Goal: Task Accomplishment & Management: Manage account settings

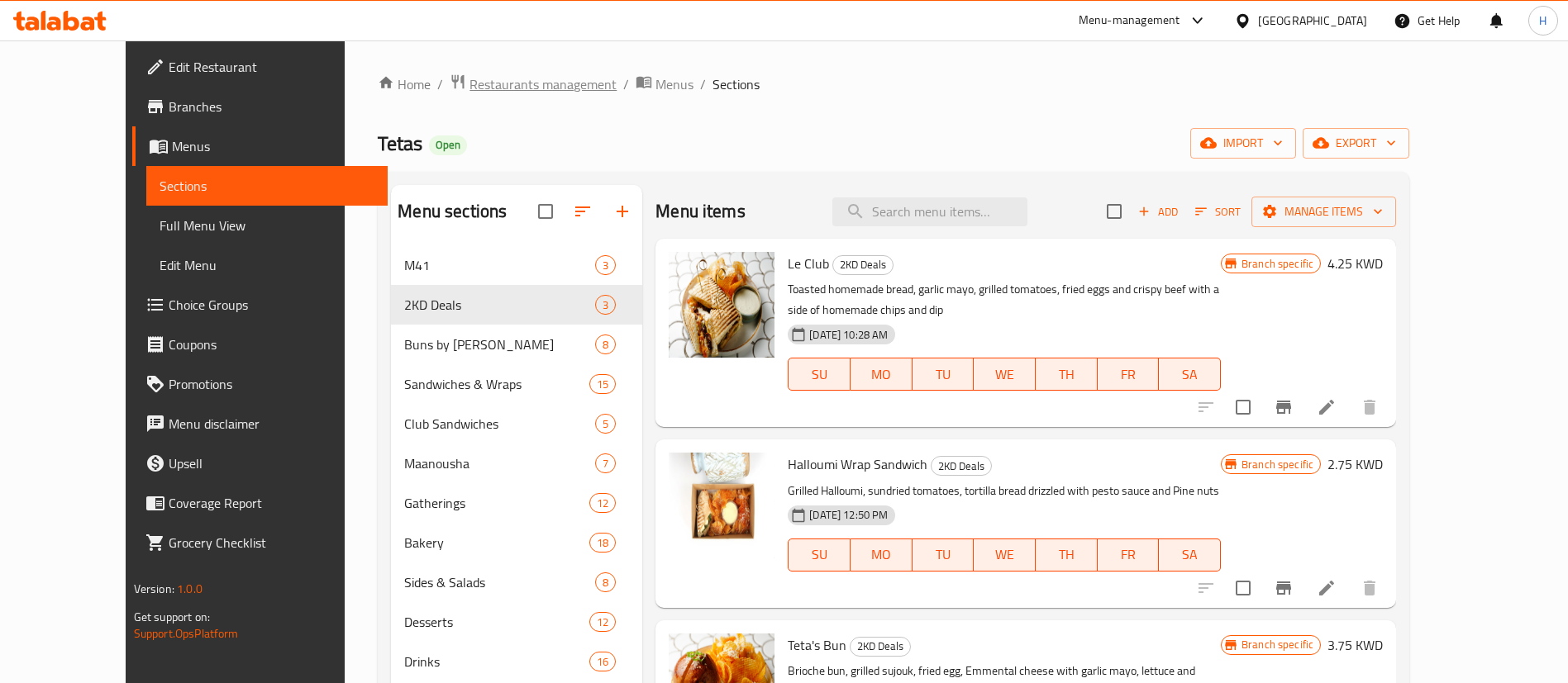
click at [509, 81] on span "Restaurants management" at bounding box center [543, 85] width 147 height 20
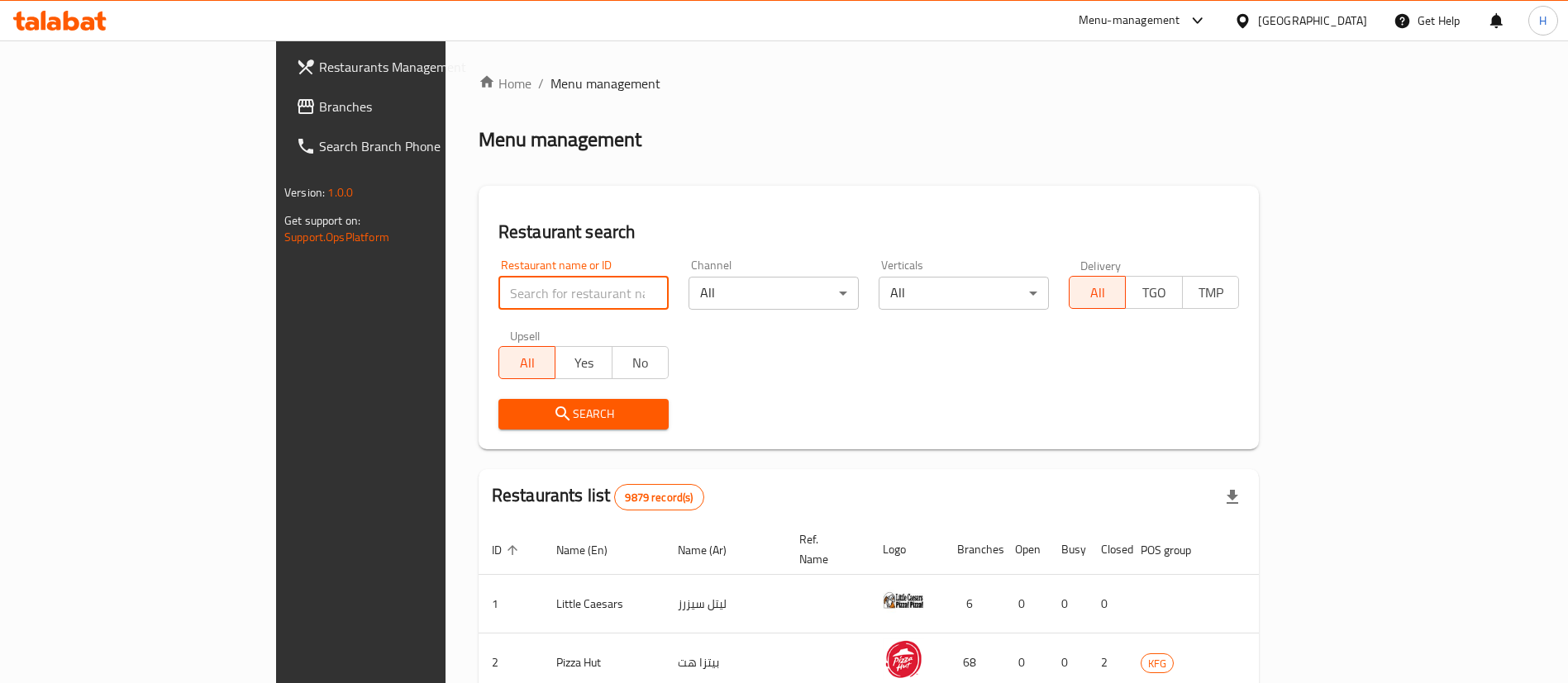
click at [545, 300] on input "search" at bounding box center [583, 293] width 170 height 33
type input "happy el"
click button "Search" at bounding box center [583, 415] width 170 height 31
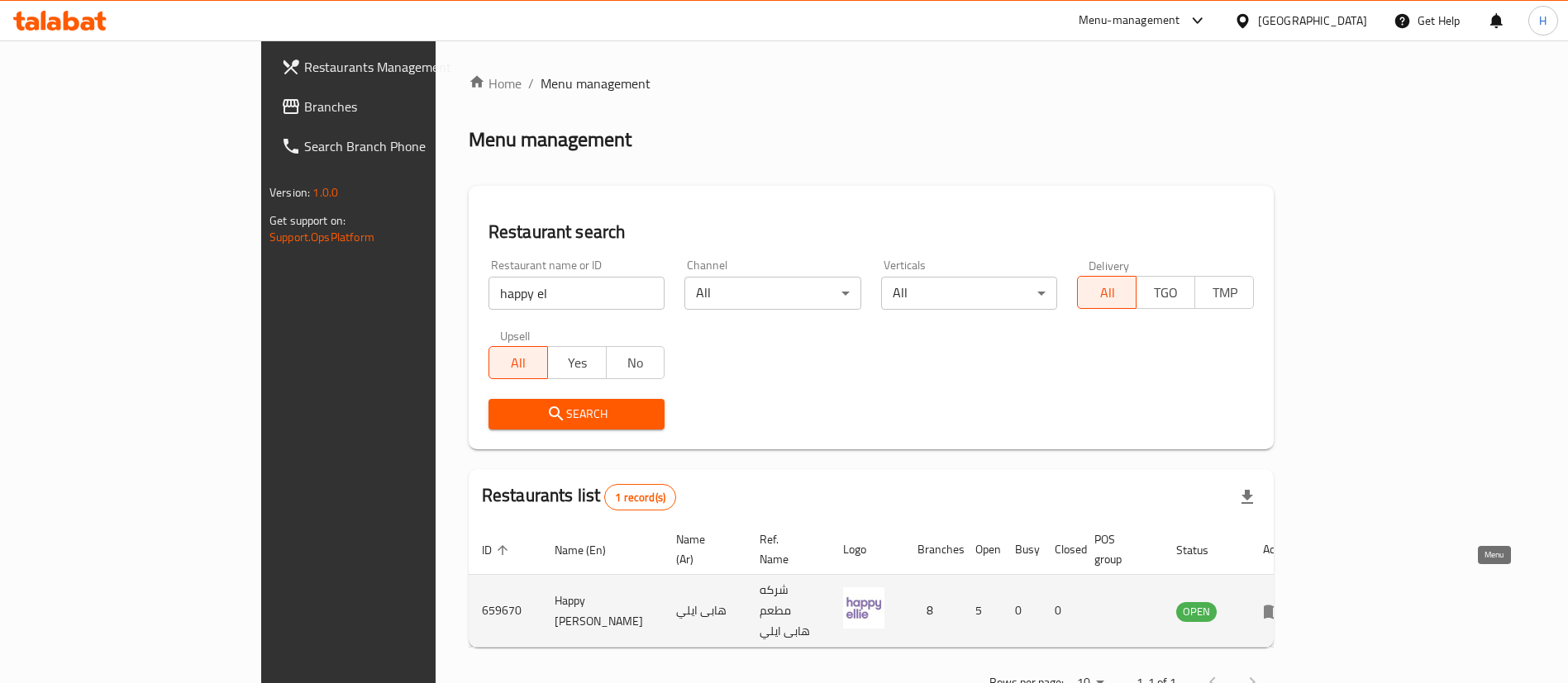
click at [1282, 605] on icon "enhanced table" at bounding box center [1273, 611] width 18 height 14
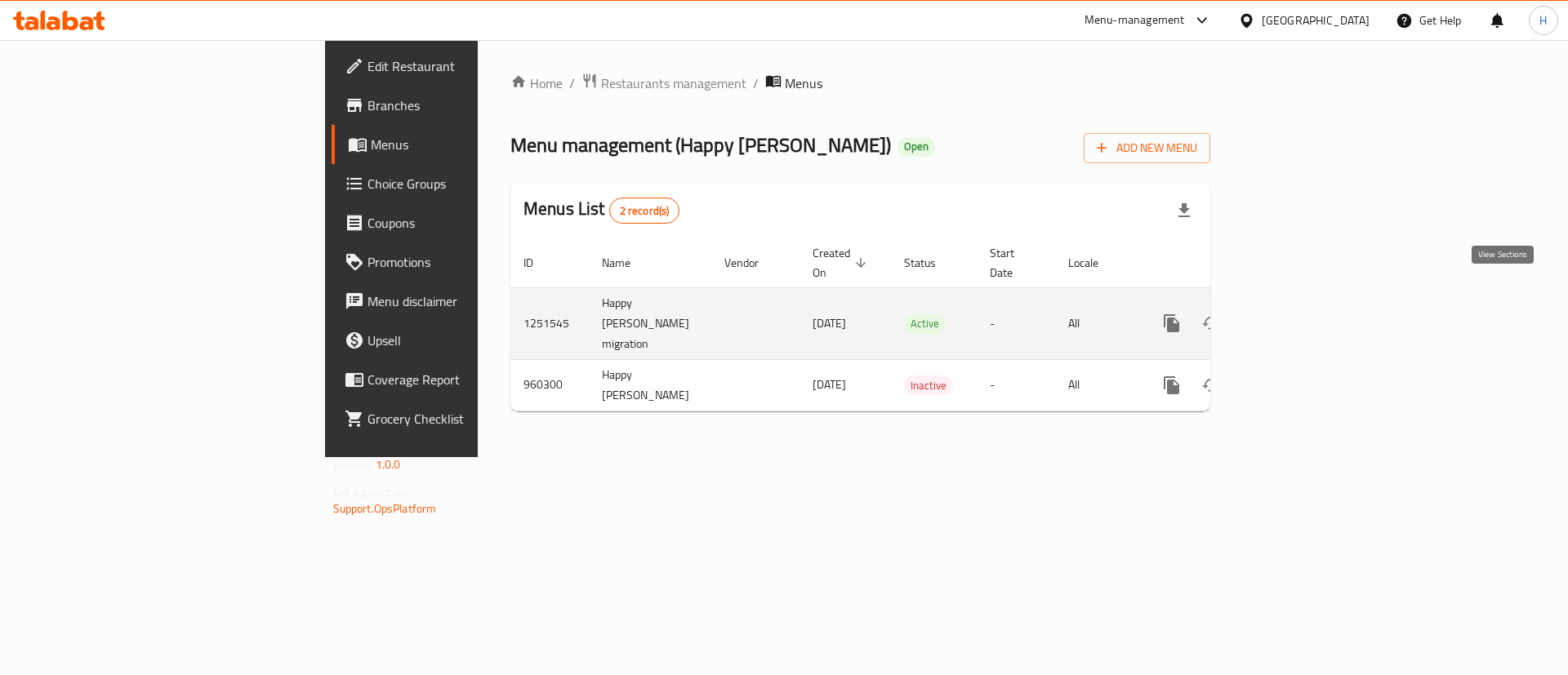
click at [1299, 314] on icon "enhanced table" at bounding box center [1289, 324] width 20 height 20
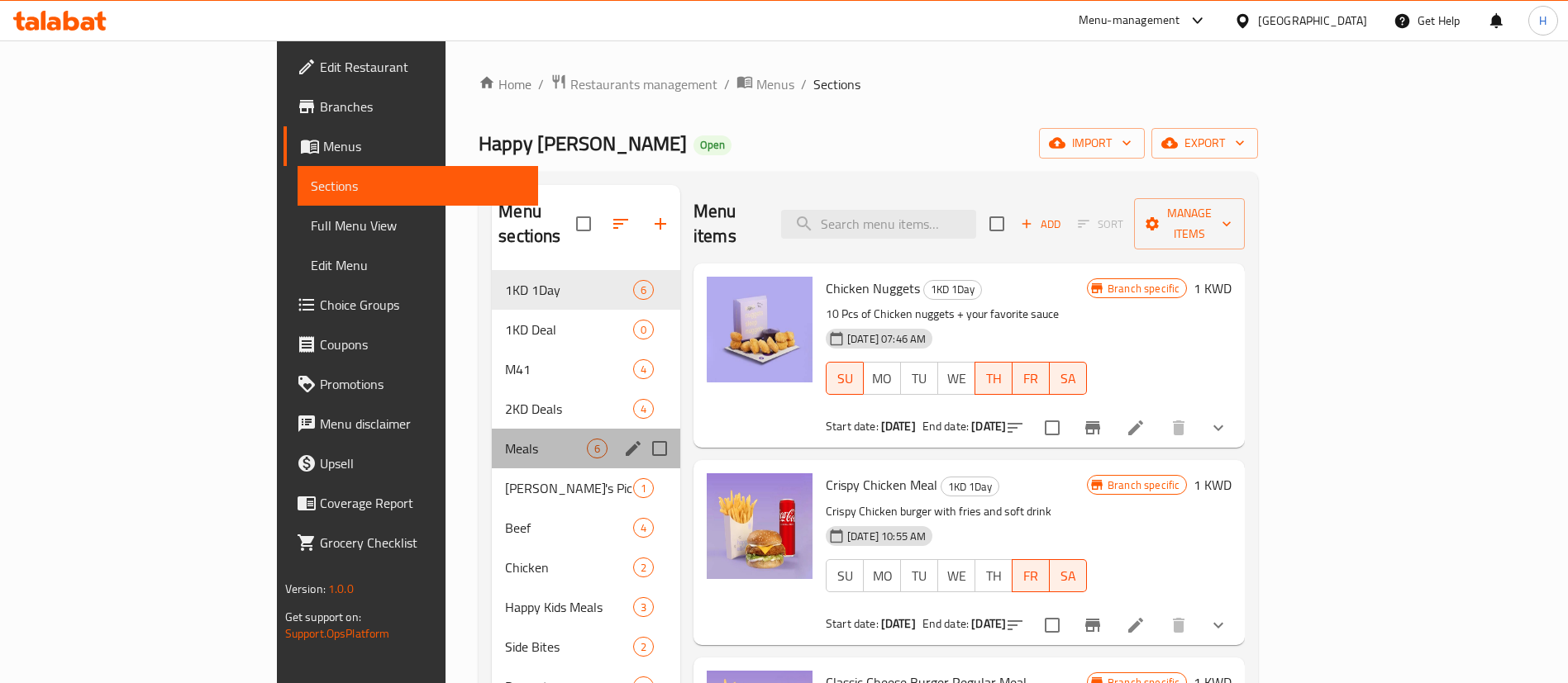
click at [491, 428] on div "Meals 6" at bounding box center [585, 448] width 188 height 40
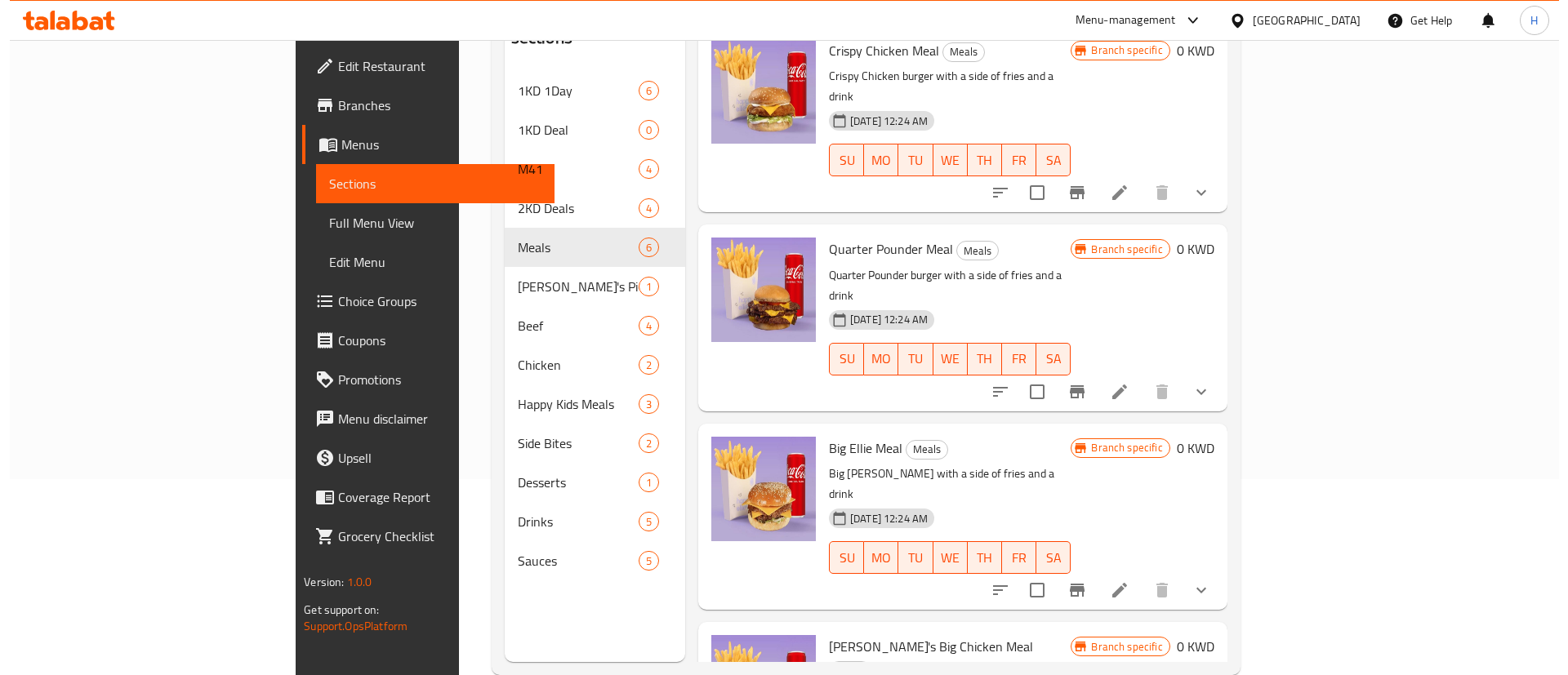
scroll to position [193, 0]
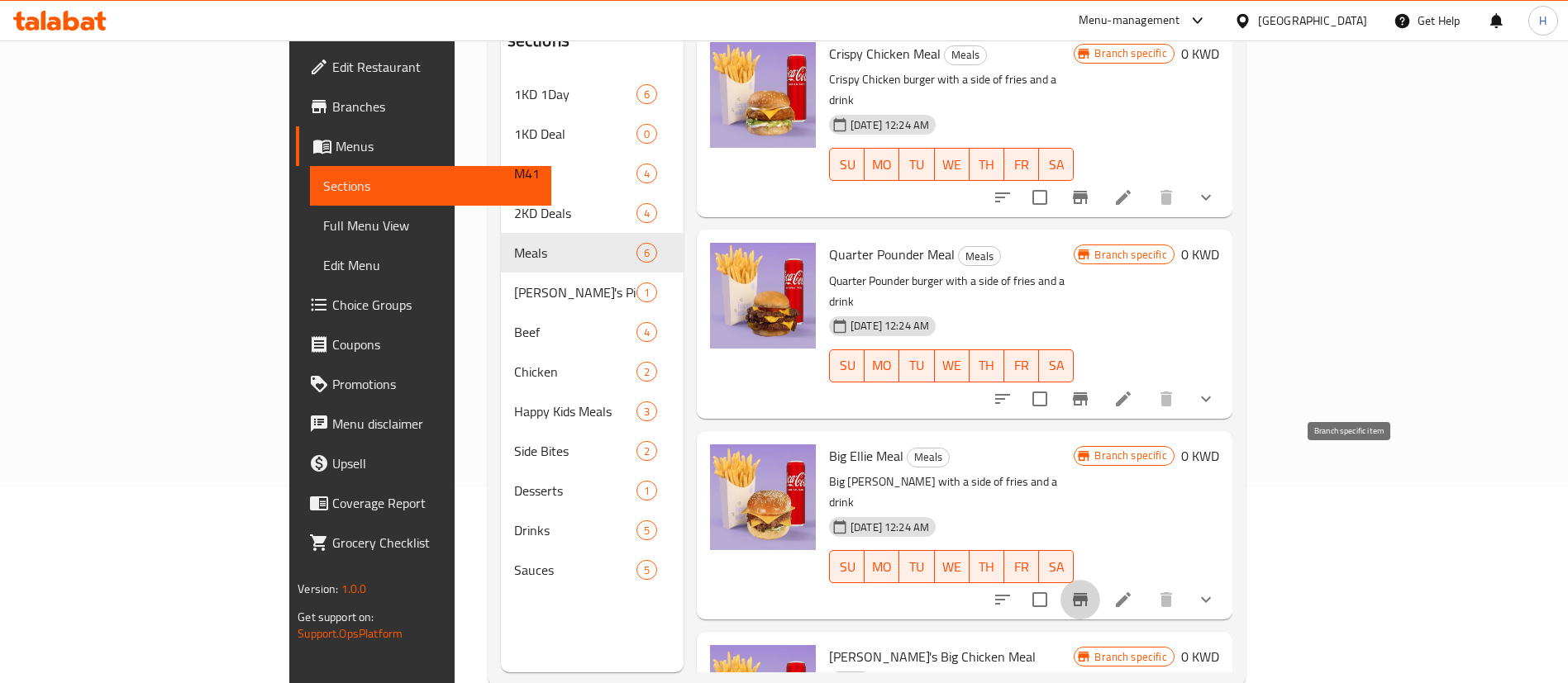
click at [1090, 589] on icon "Branch-specific-item" at bounding box center [1080, 599] width 20 height 20
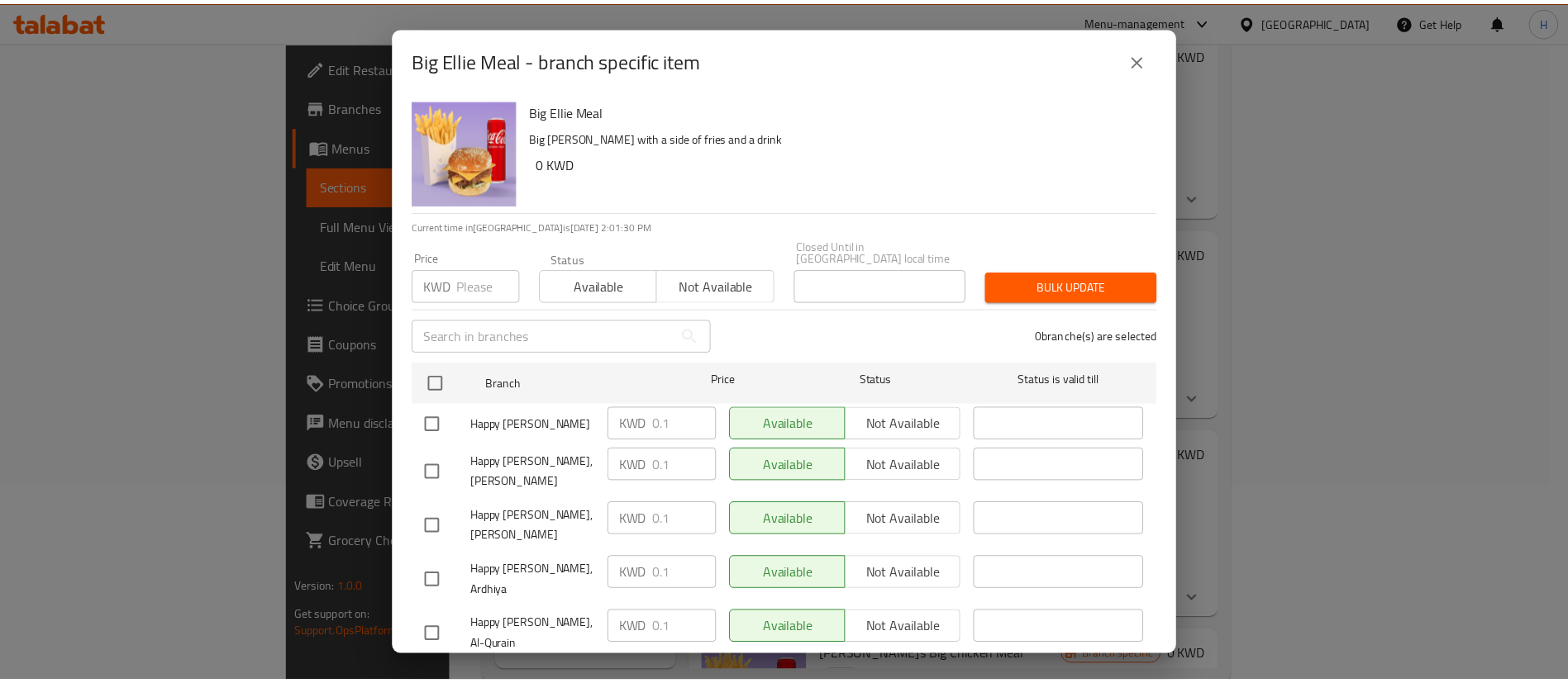
scroll to position [123, 0]
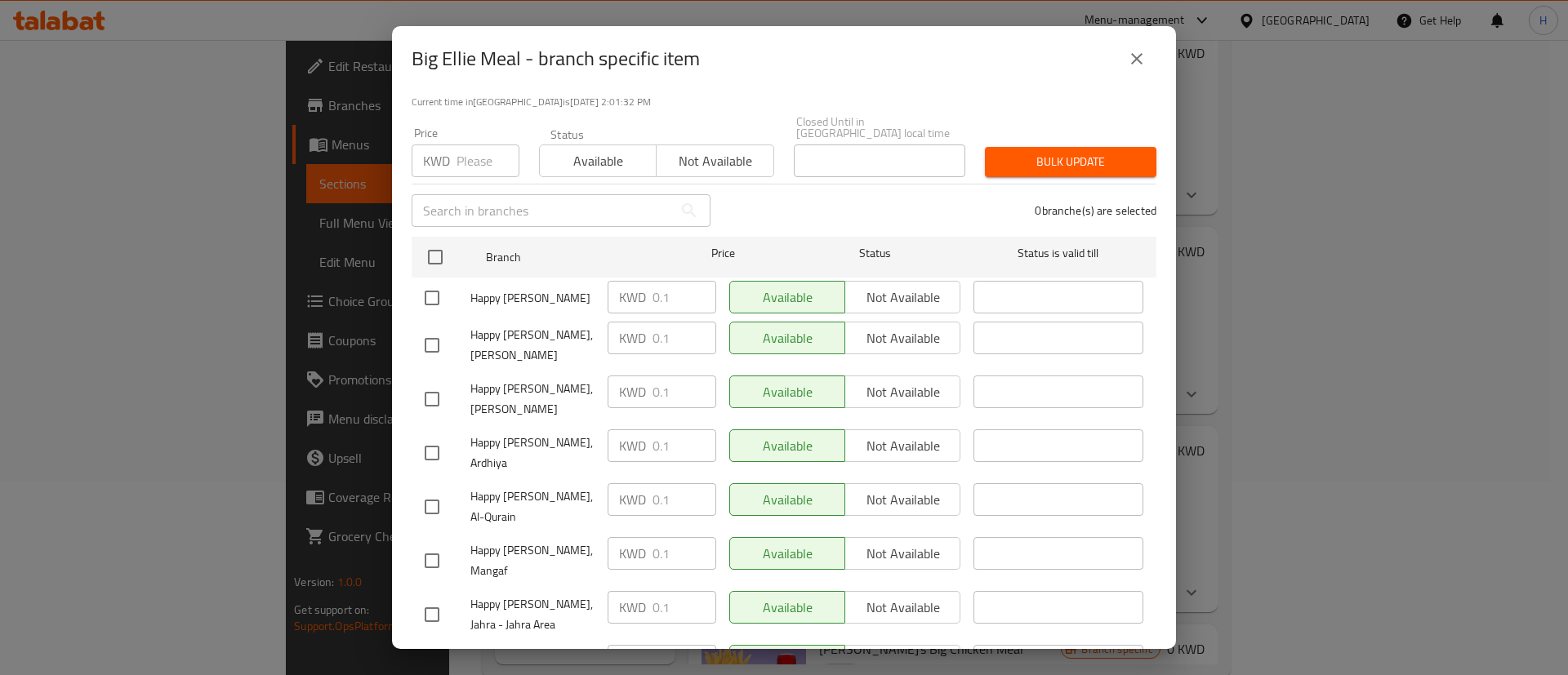
click at [475, 154] on input "number" at bounding box center [488, 161] width 63 height 32
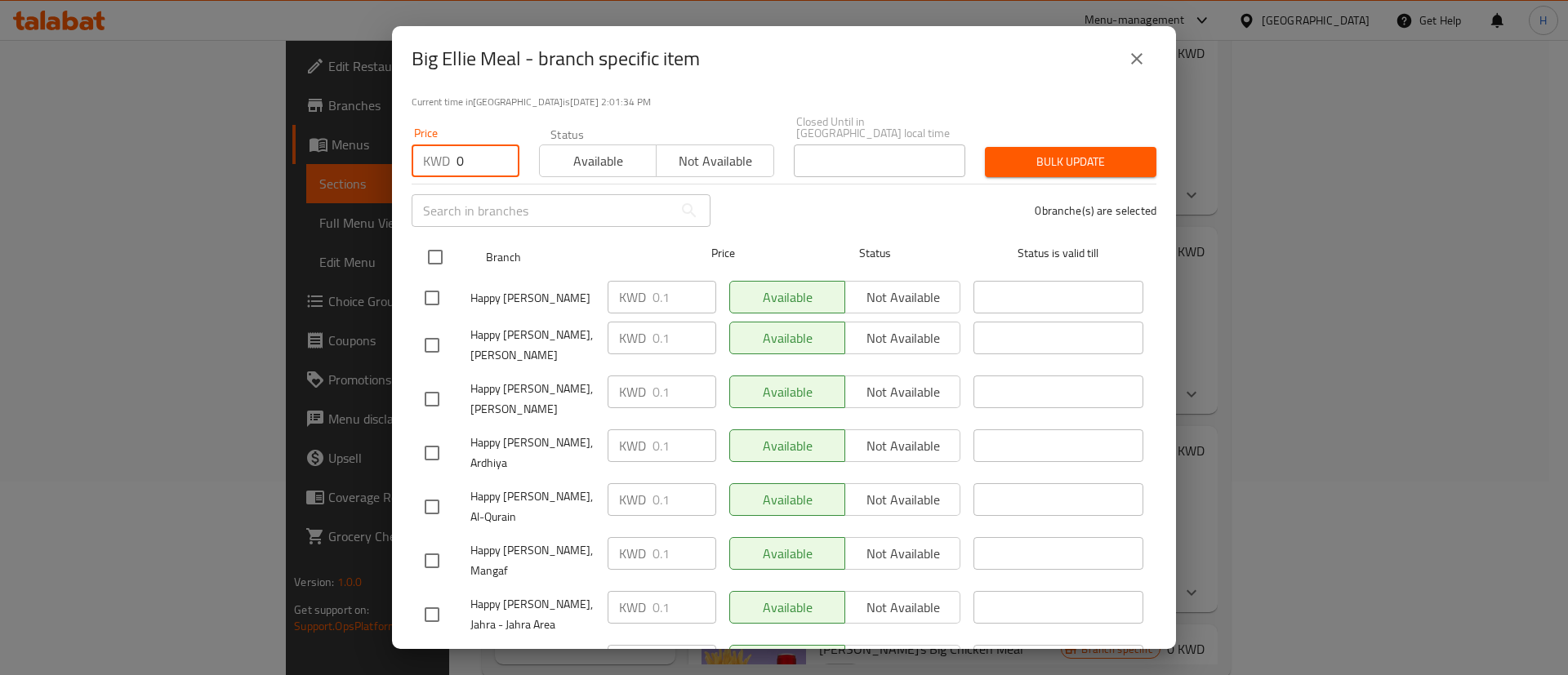
type input "0"
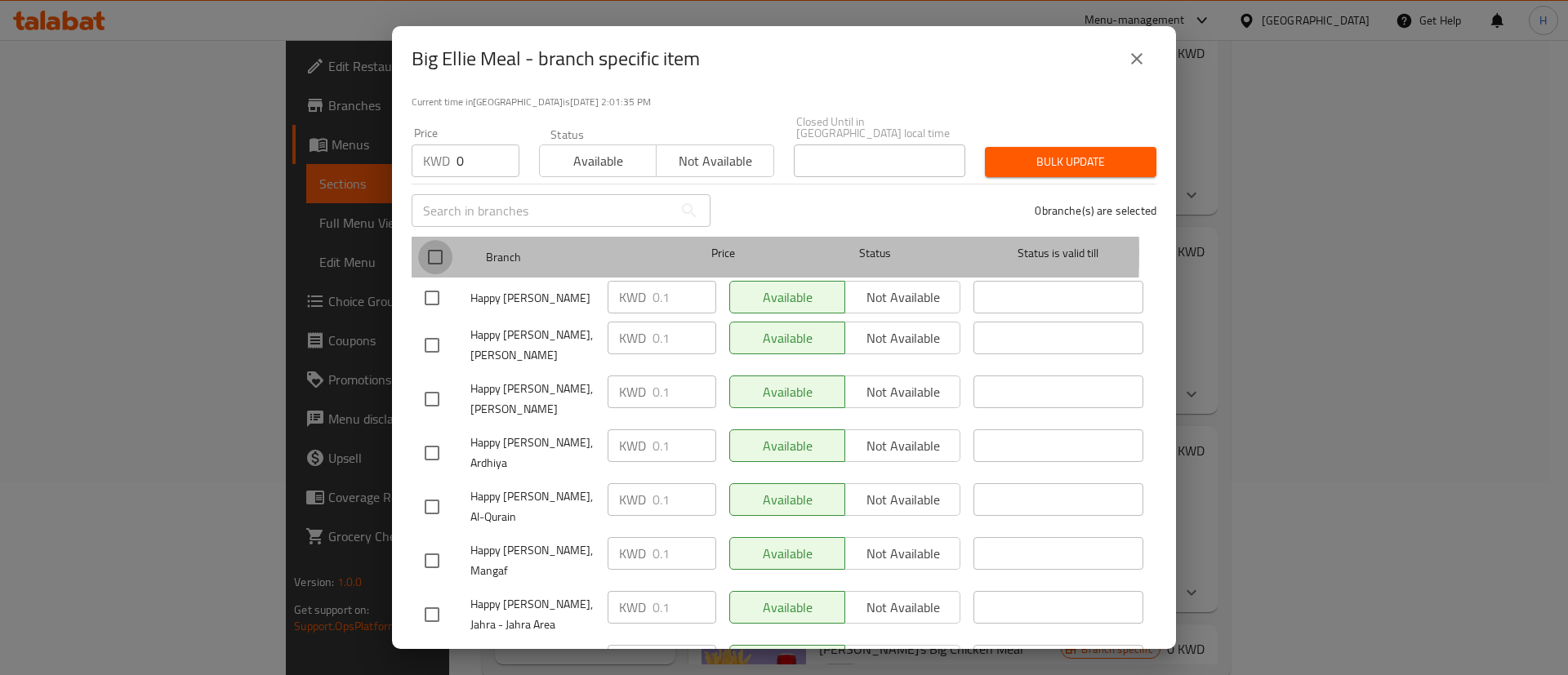
click at [433, 241] on input "checkbox" at bounding box center [435, 257] width 34 height 34
checkbox input "true"
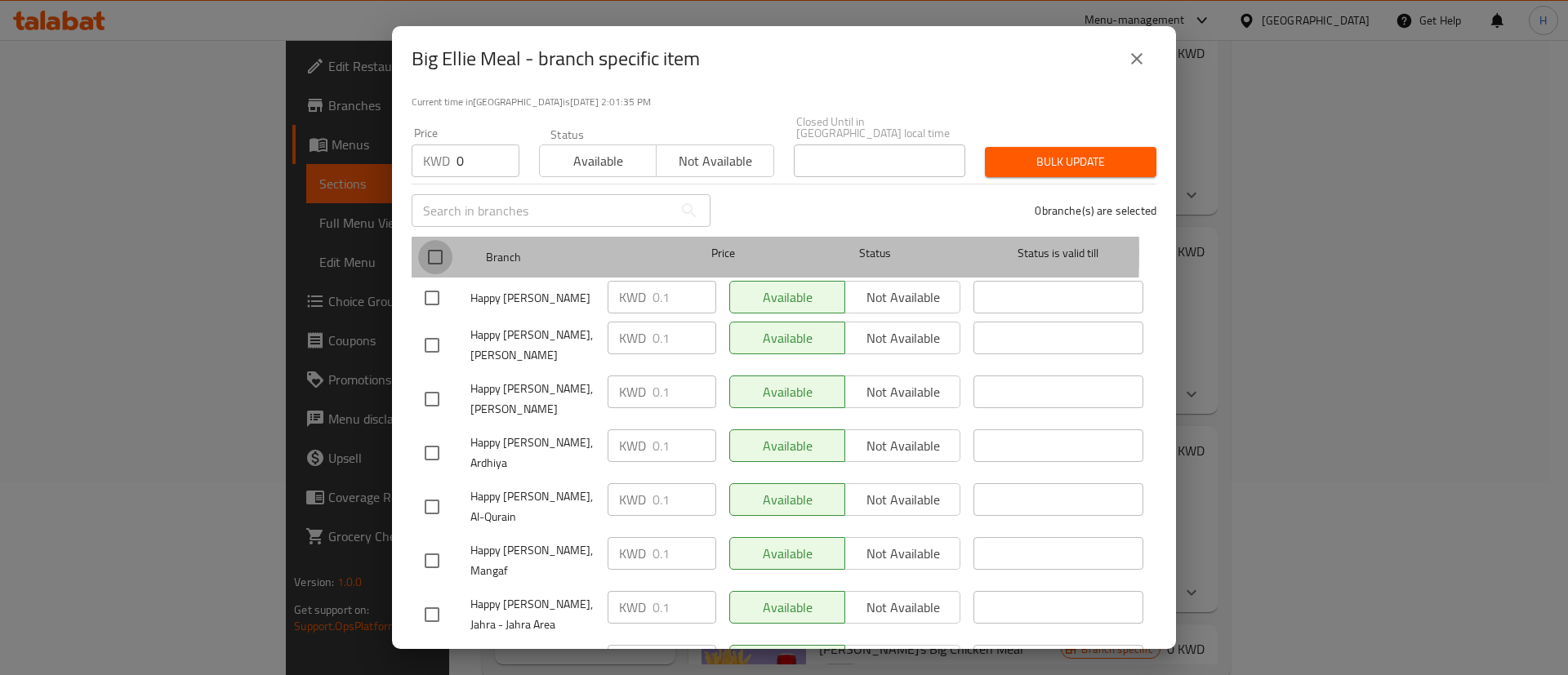
checkbox input "true"
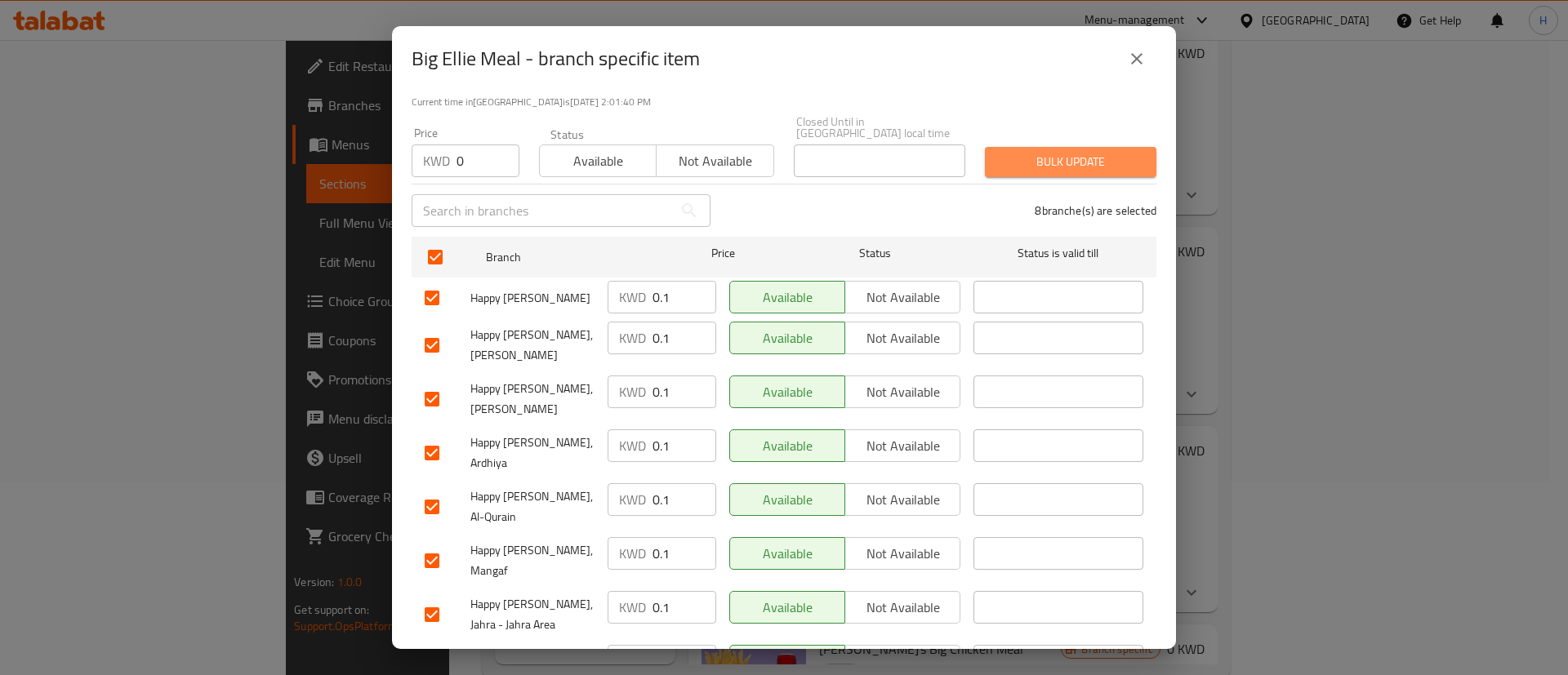
click at [1122, 152] on span "Bulk update" at bounding box center [1071, 162] width 146 height 21
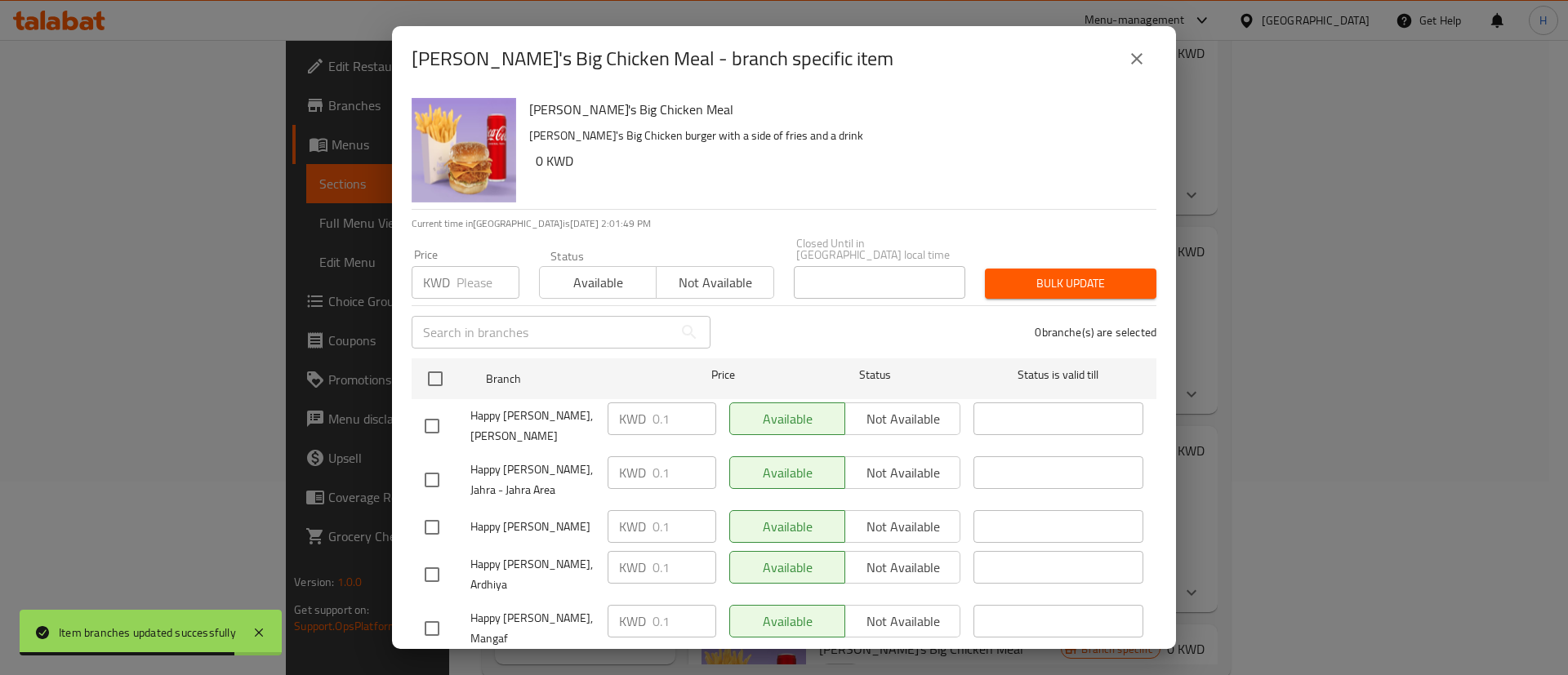
click at [471, 277] on input "number" at bounding box center [488, 282] width 63 height 32
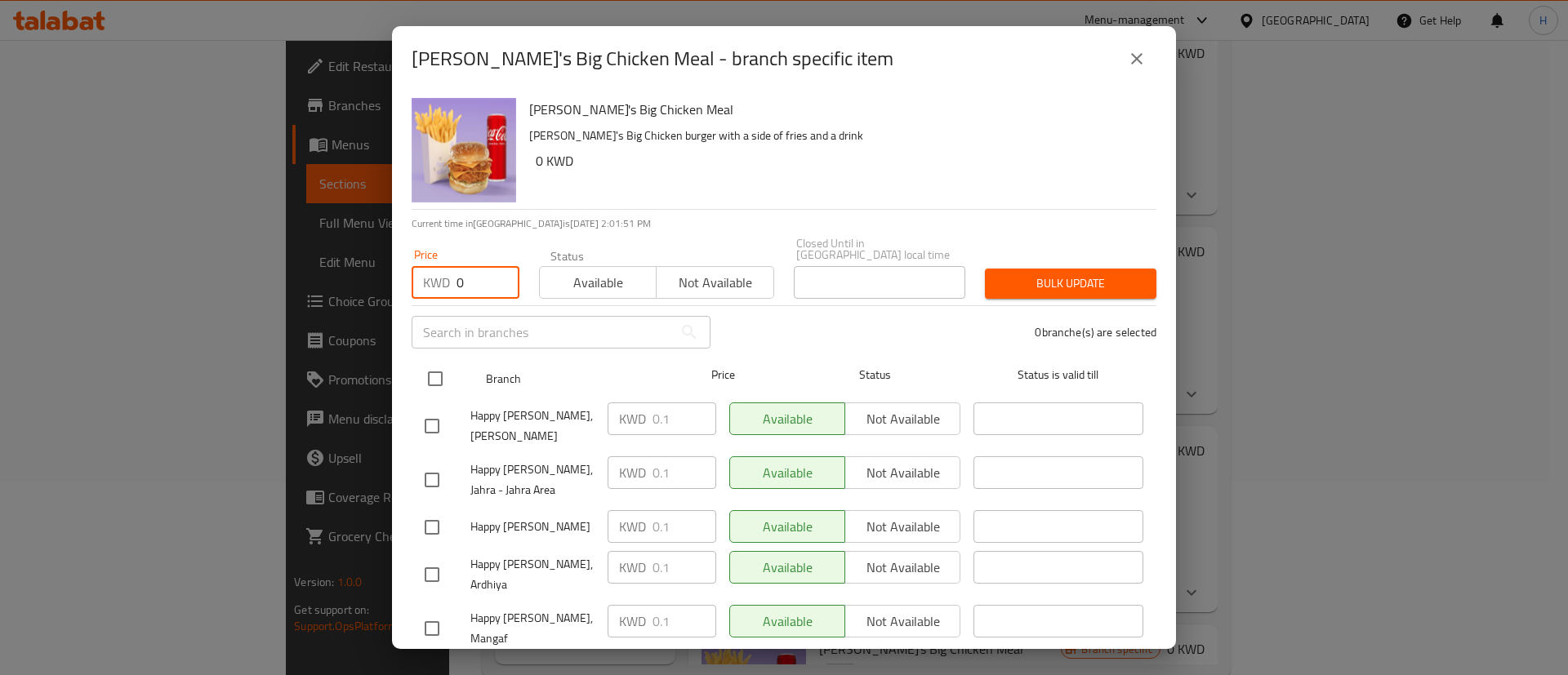
type input "0"
click at [448, 361] on input "checkbox" at bounding box center [435, 378] width 34 height 34
checkbox input "true"
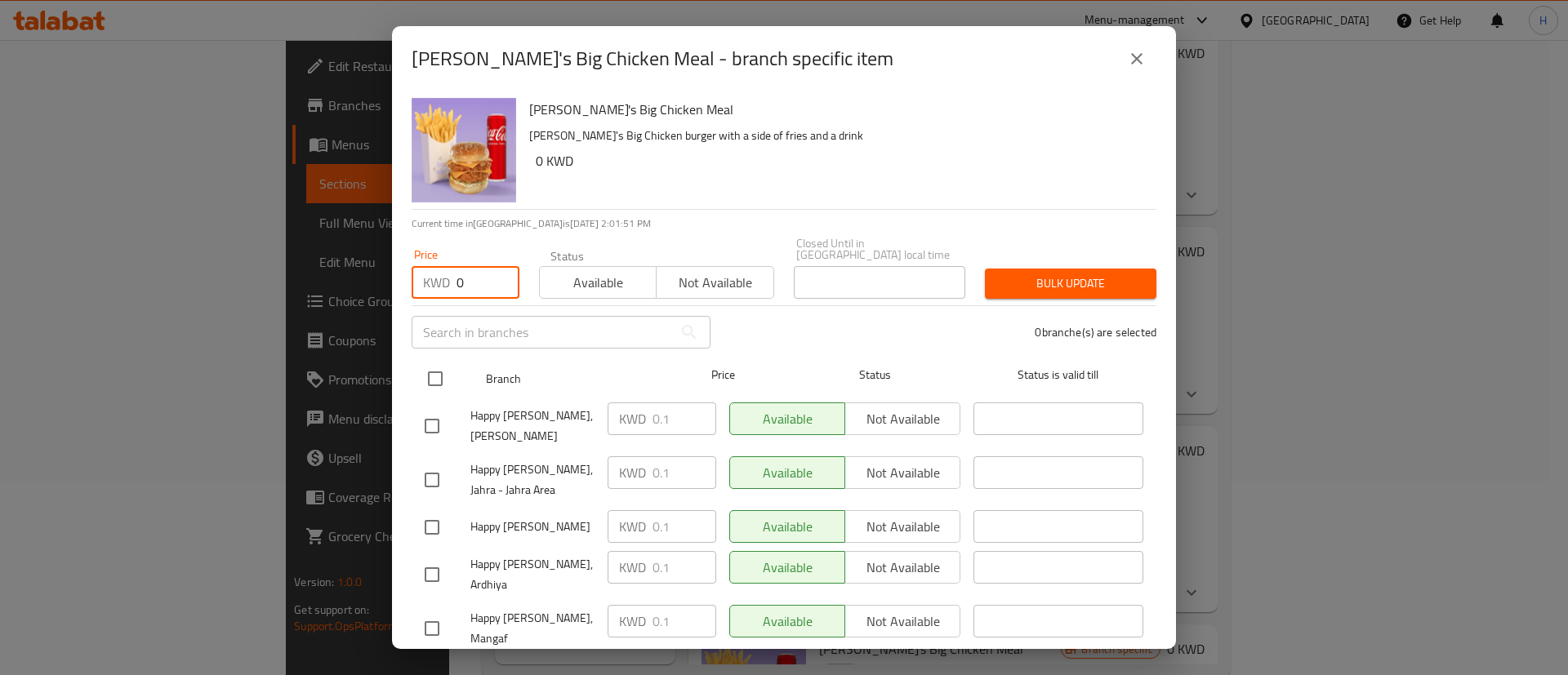
checkbox input "true"
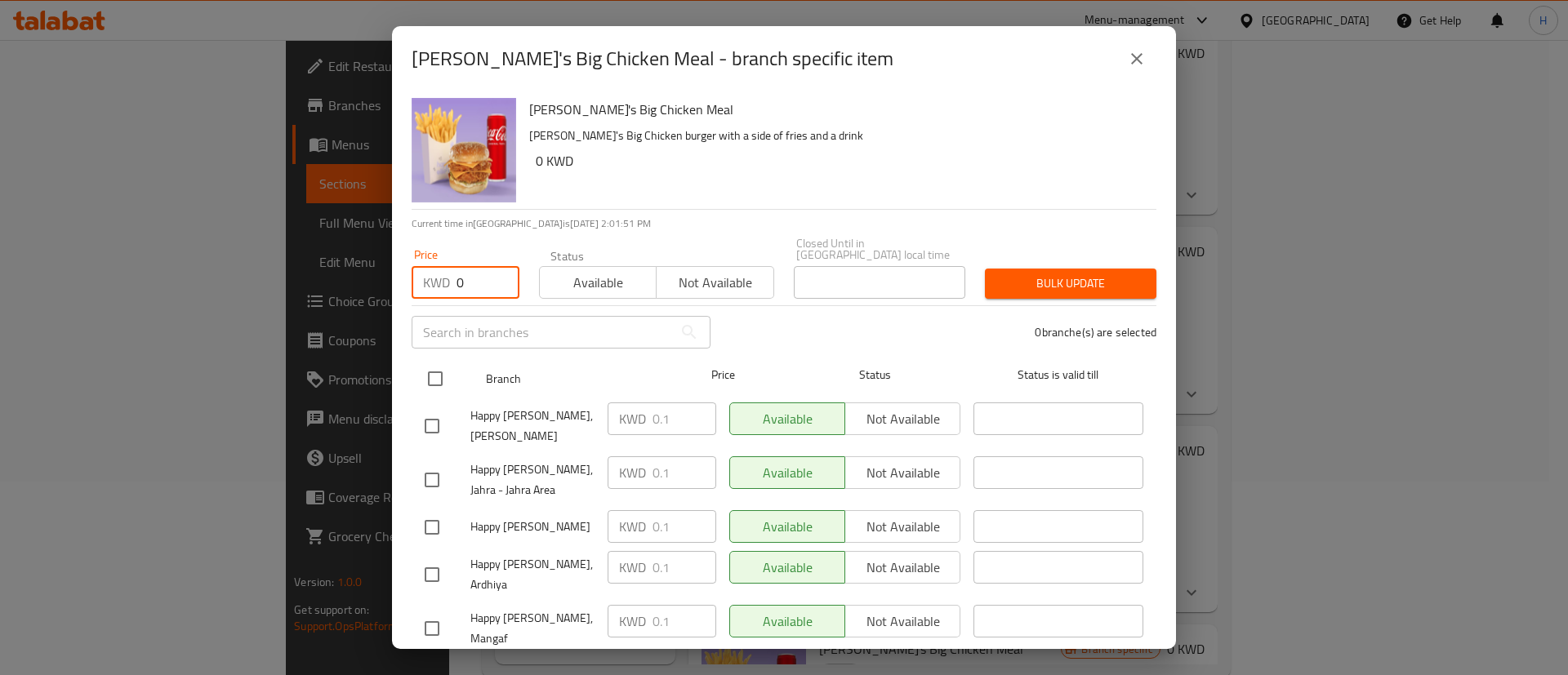
checkbox input "true"
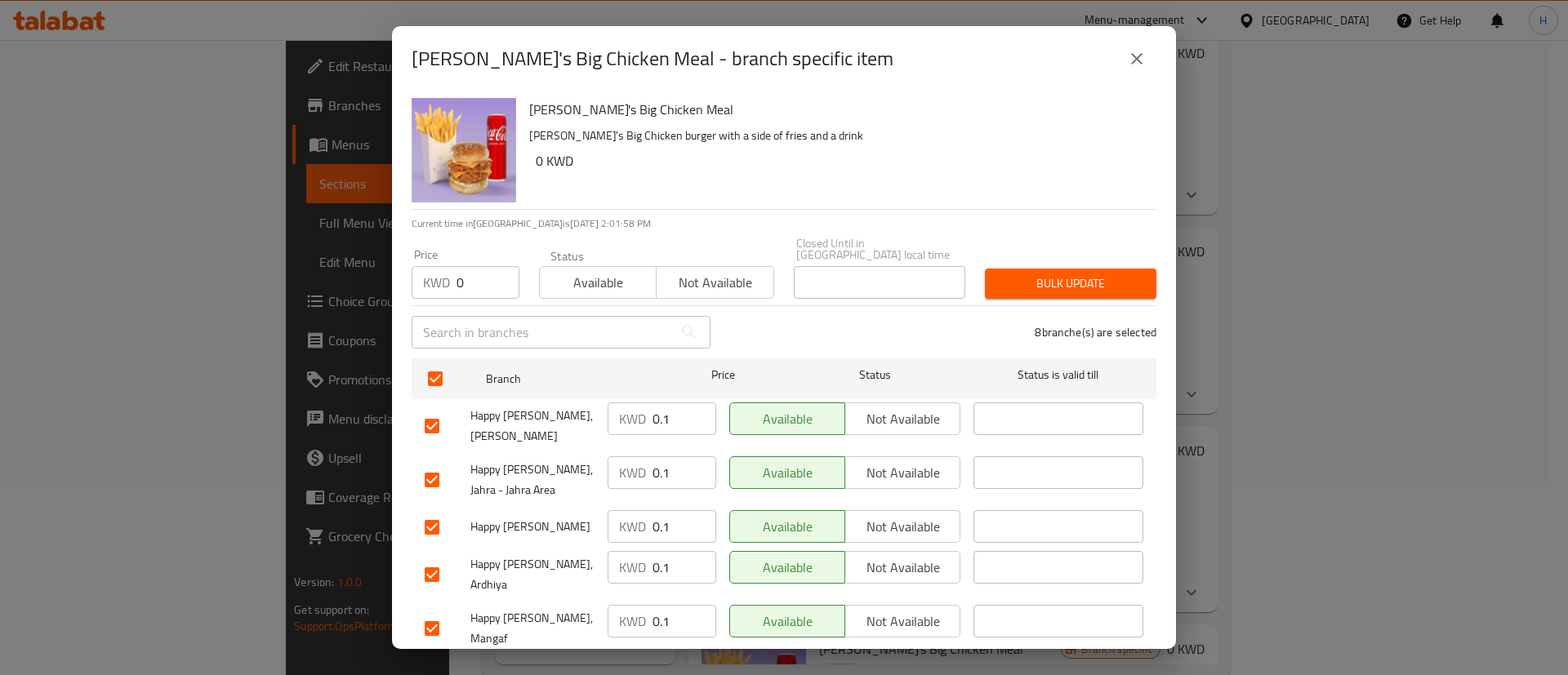
click at [1046, 273] on span "Bulk update" at bounding box center [1071, 283] width 146 height 21
